Goal: Task Accomplishment & Management: Manage account settings

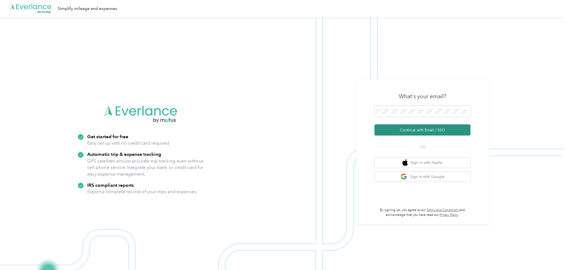
click at [399, 131] on button "Continue with Email / SSO" at bounding box center [422, 129] width 96 height 11
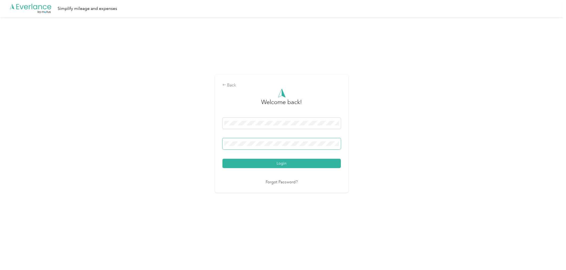
click at [222, 159] on button "Login" at bounding box center [281, 163] width 118 height 9
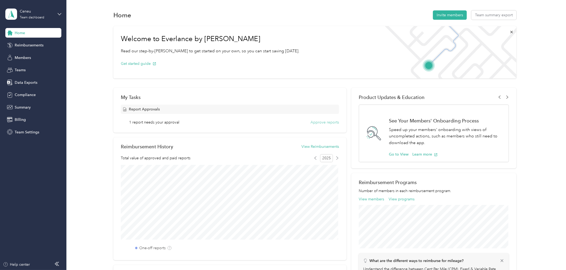
click at [332, 123] on button "Approve reports" at bounding box center [324, 122] width 29 height 6
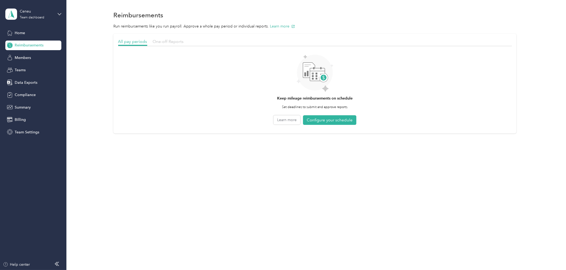
click at [172, 41] on span "One-off Reports" at bounding box center [168, 41] width 31 height 5
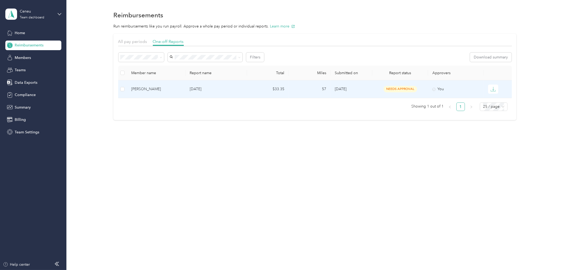
click at [149, 90] on div "[PERSON_NAME]" at bounding box center [156, 89] width 50 height 6
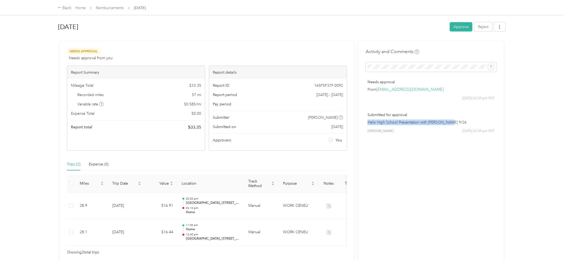
drag, startPoint x: 366, startPoint y: 122, endPoint x: 455, endPoint y: 124, distance: 88.5
click at [455, 124] on p "Helix High School Presentation with [PERSON_NAME] 9/26" at bounding box center [430, 122] width 127 height 6
copy p "Helix High School Presentation with [PERSON_NAME] 9/26"
click at [459, 29] on button "Approve" at bounding box center [460, 26] width 23 height 9
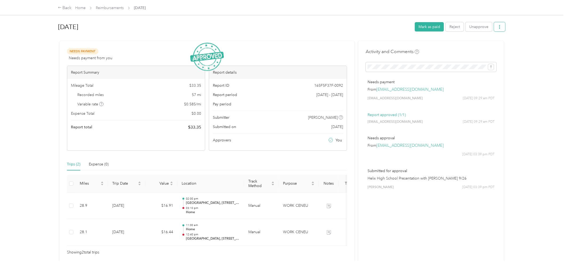
click at [497, 27] on icon "button" at bounding box center [499, 27] width 4 height 4
click at [485, 47] on span "Download" at bounding box center [482, 46] width 18 height 6
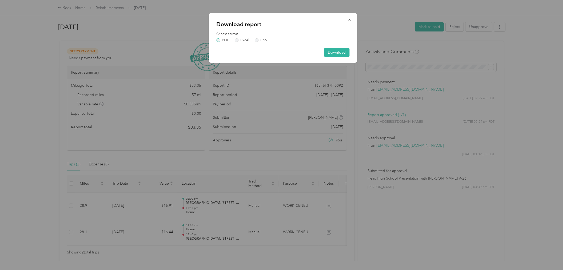
click at [218, 39] on label "PDF" at bounding box center [222, 40] width 13 height 4
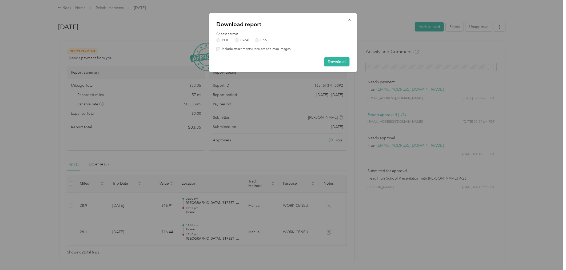
click at [225, 49] on label "Include attachments (receipts and map images)" at bounding box center [255, 49] width 71 height 5
click at [331, 62] on button "Download" at bounding box center [336, 61] width 25 height 9
